Goal: Information Seeking & Learning: Understand process/instructions

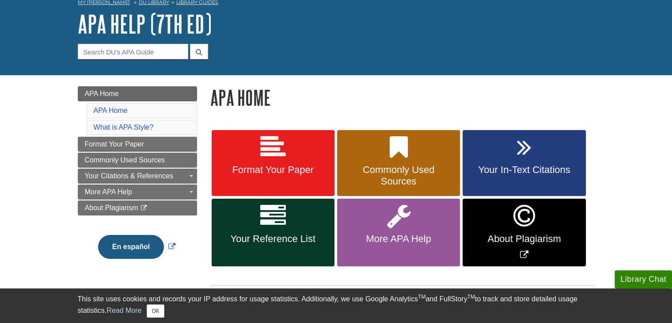
scroll to position [52, 0]
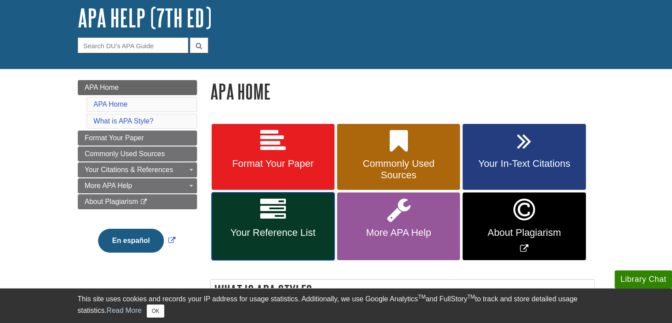
click at [261, 231] on span "Your Reference List" at bounding box center [273, 232] width 110 height 11
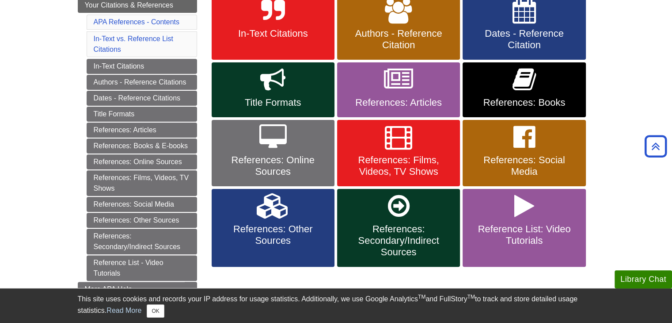
scroll to position [185, 0]
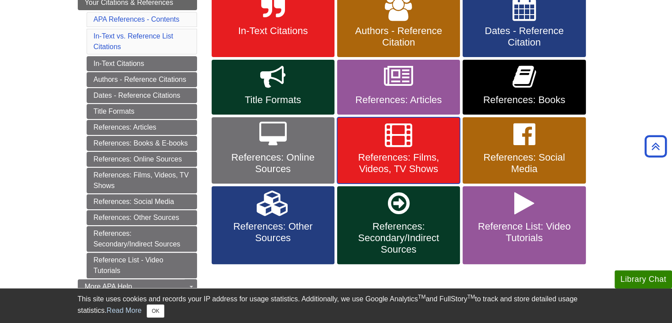
click at [408, 155] on span "References: Films, Videos, TV Shows" at bounding box center [399, 163] width 110 height 23
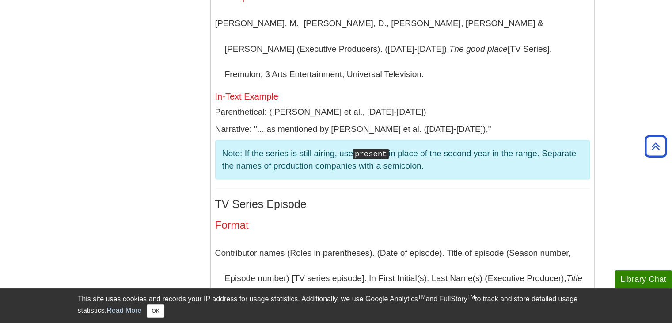
scroll to position [1905, 0]
click at [502, 239] on p "Contributor names (Roles in parentheses). (Date of episode). Title of episode (…" at bounding box center [402, 277] width 375 height 76
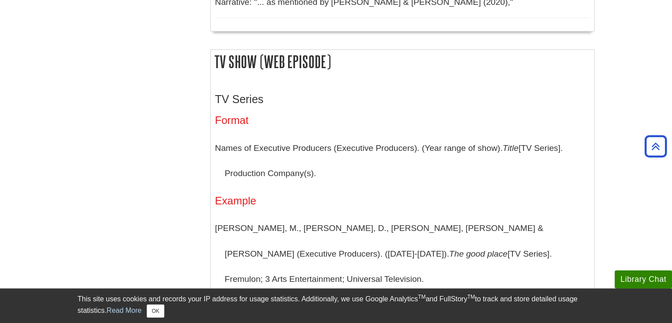
scroll to position [1701, 0]
click at [539, 134] on p "Names of Executive Producers (Executive Producers). (Year range of show). Title…" at bounding box center [402, 159] width 375 height 51
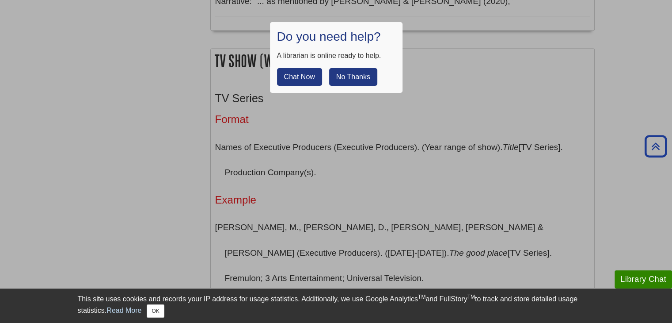
click at [359, 81] on button "No Thanks" at bounding box center [353, 77] width 48 height 18
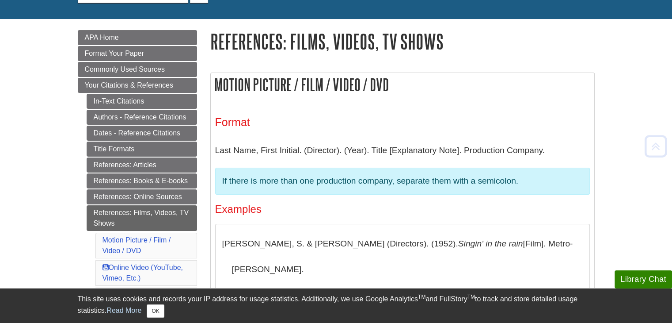
scroll to position [103, 0]
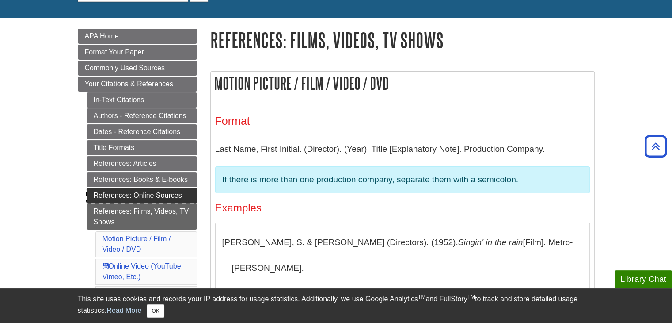
click at [156, 189] on link "References: Online Sources" at bounding box center [142, 195] width 110 height 15
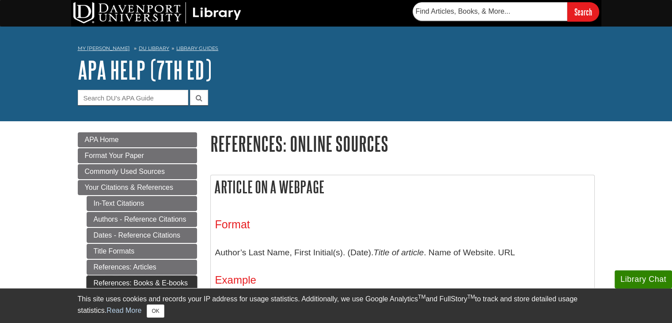
scroll to position [34, 0]
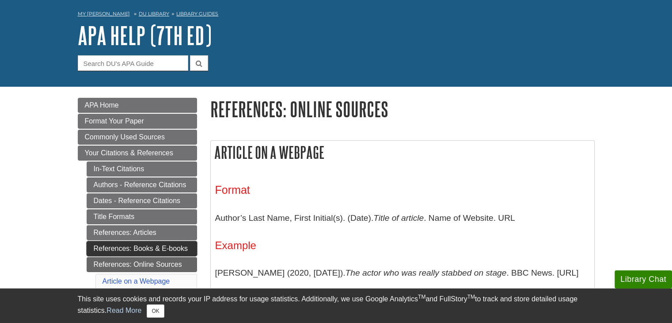
click at [140, 243] on link "References: Books & E-books" at bounding box center [142, 248] width 110 height 15
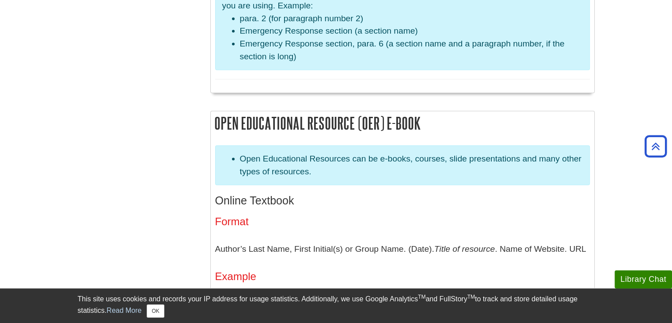
scroll to position [1728, 0]
click at [339, 119] on h2 "Open Educational Resource (OER) E-book" at bounding box center [402, 123] width 383 height 23
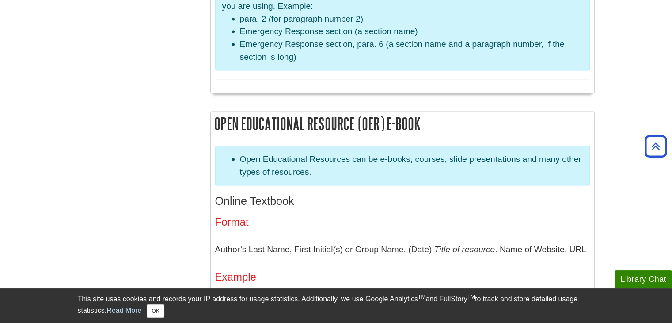
click at [438, 115] on h2 "Open Educational Resource (OER) E-book" at bounding box center [402, 123] width 383 height 23
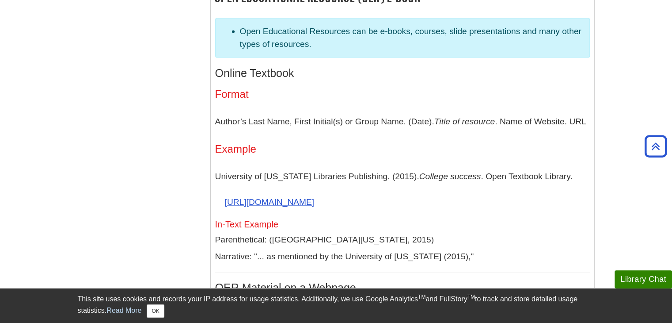
scroll to position [1855, 0]
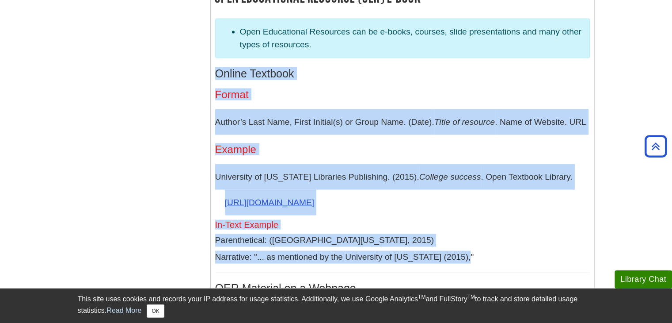
drag, startPoint x: 216, startPoint y: 71, endPoint x: 479, endPoint y: 254, distance: 321.1
click at [479, 254] on div "Open Educational Resources can be e-books, courses, slide presentations and man…" at bounding box center [402, 326] width 375 height 614
copy div "Online Textbook Format Author’s Last Name, First Initial(s) or Group Name. (Dat…"
